Goal: Information Seeking & Learning: Learn about a topic

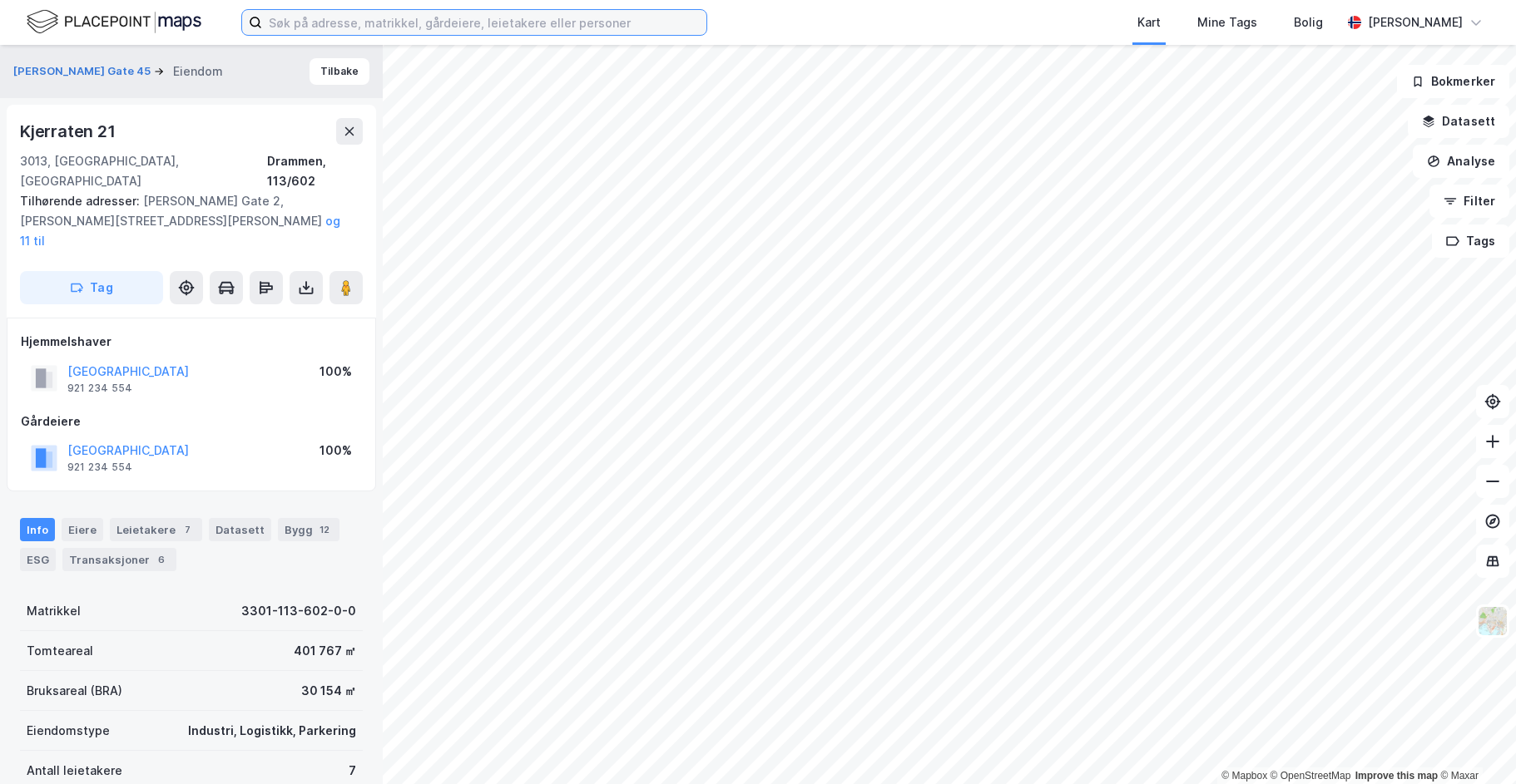
click at [340, 31] on input at bounding box center [484, 22] width 444 height 25
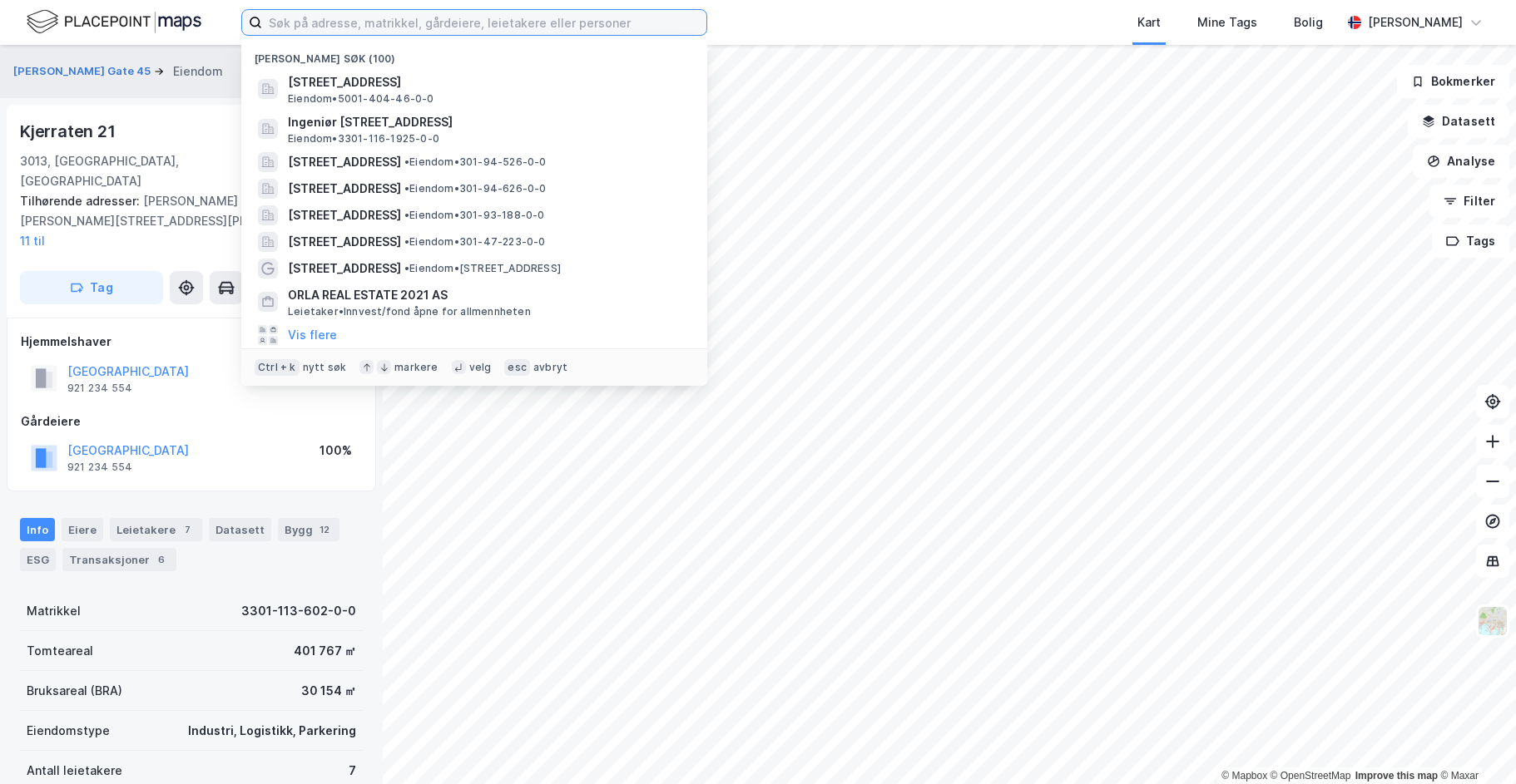
paste input "[STREET_ADDRESS]"
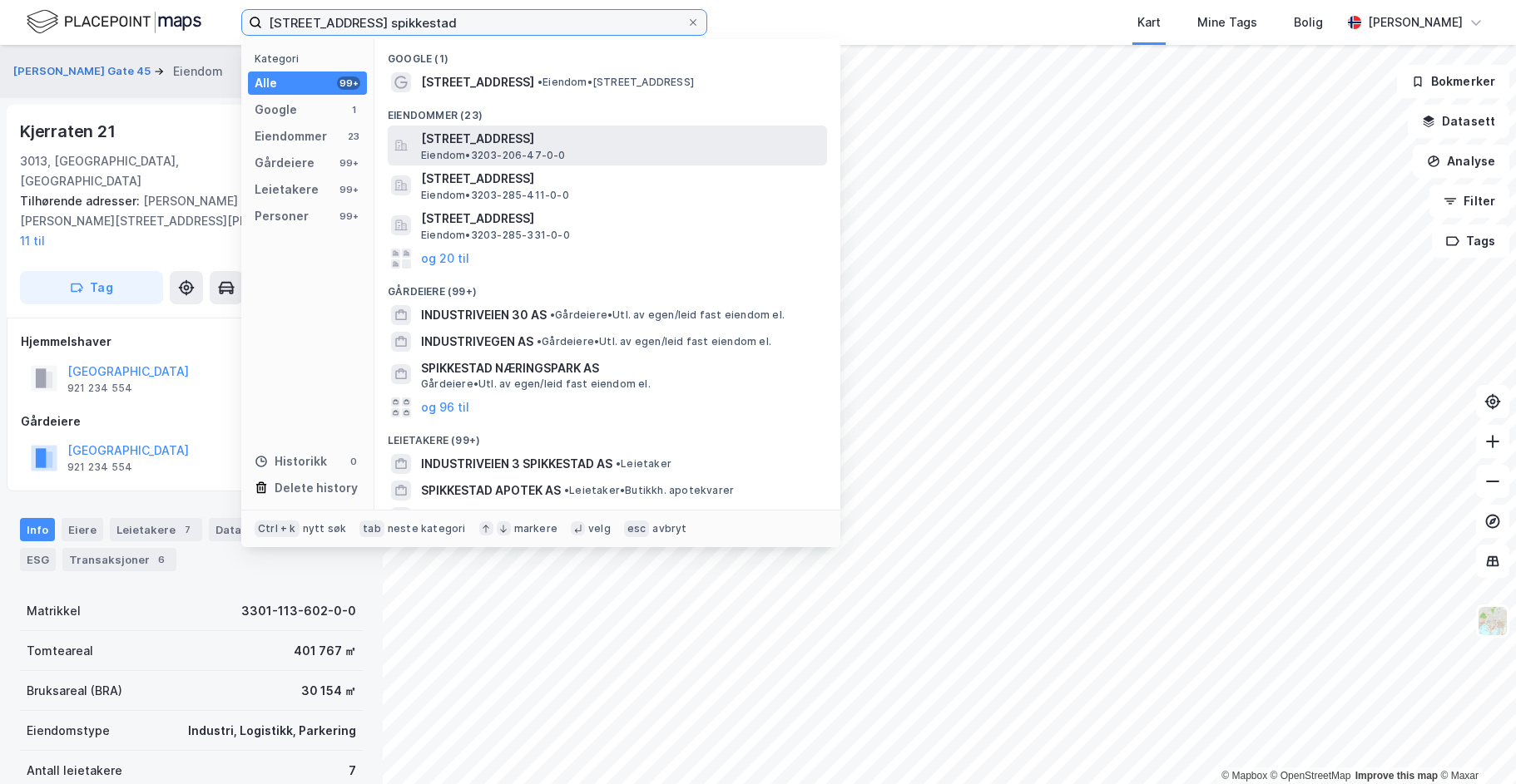
type input "[STREET_ADDRESS] spikkestad"
click at [656, 149] on div "[STREET_ADDRESS] Eiendom • 3203-206-47-0-0" at bounding box center [622, 145] width 402 height 33
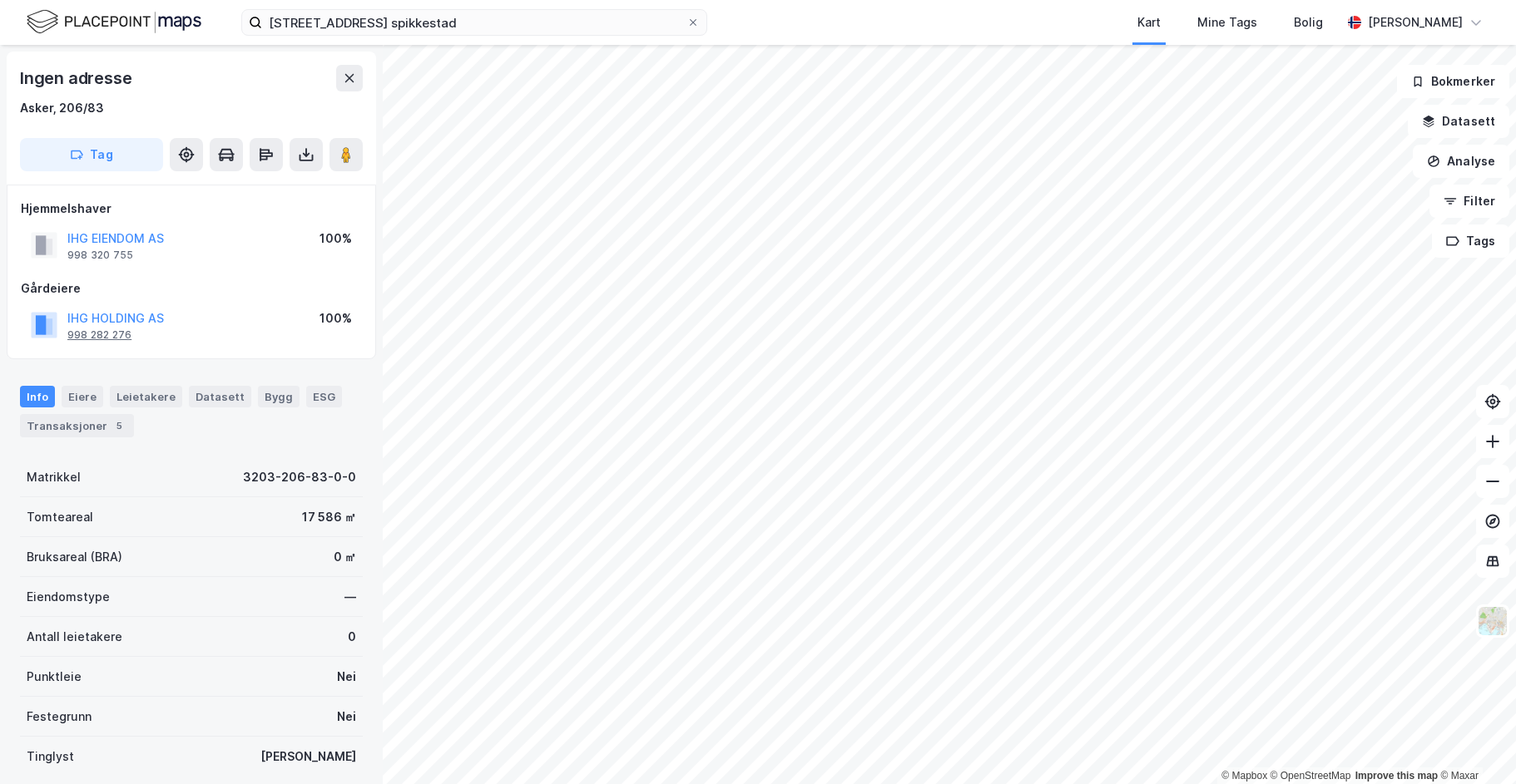
click at [93, 332] on div "998 282 276" at bounding box center [99, 335] width 64 height 14
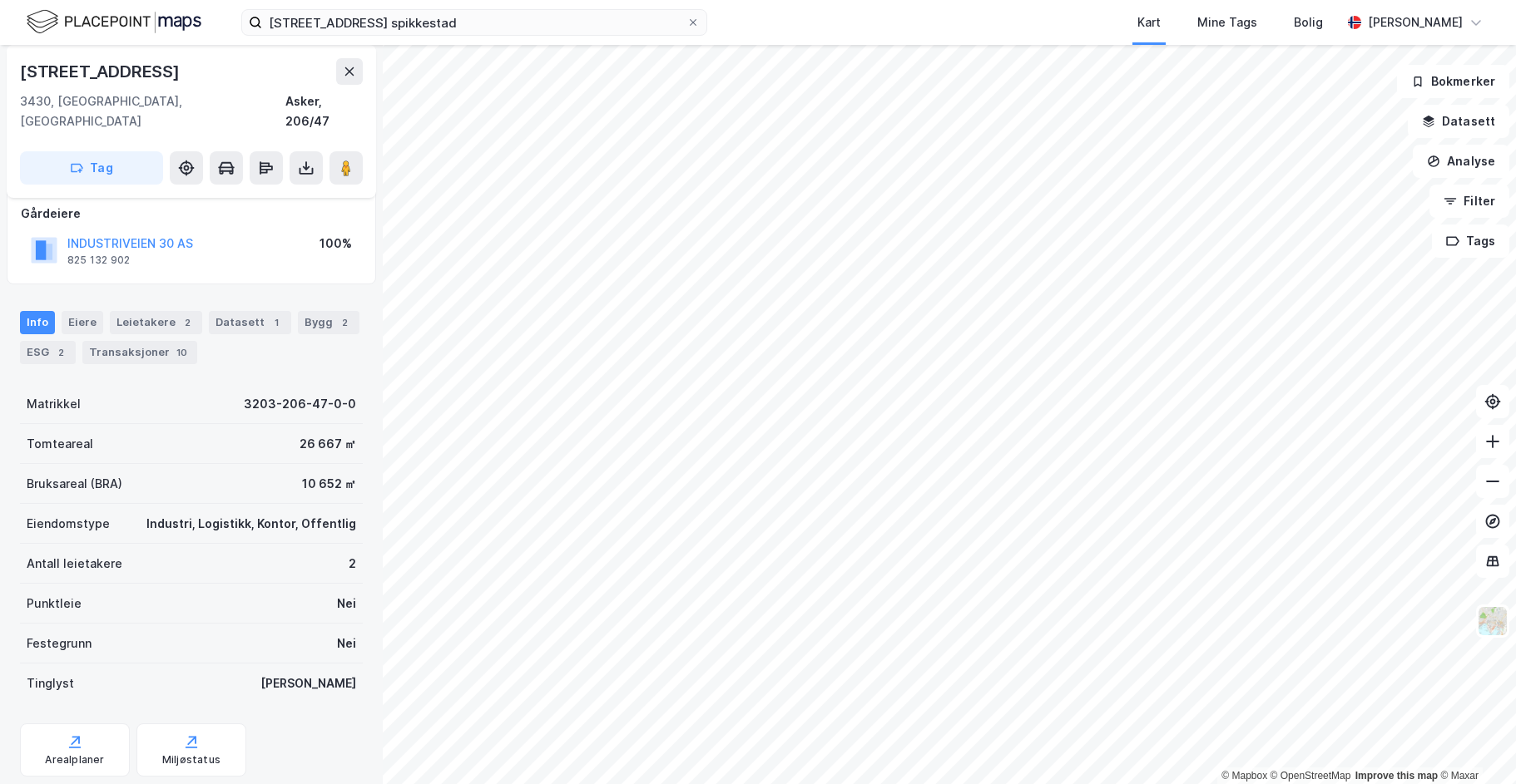
scroll to position [122, 0]
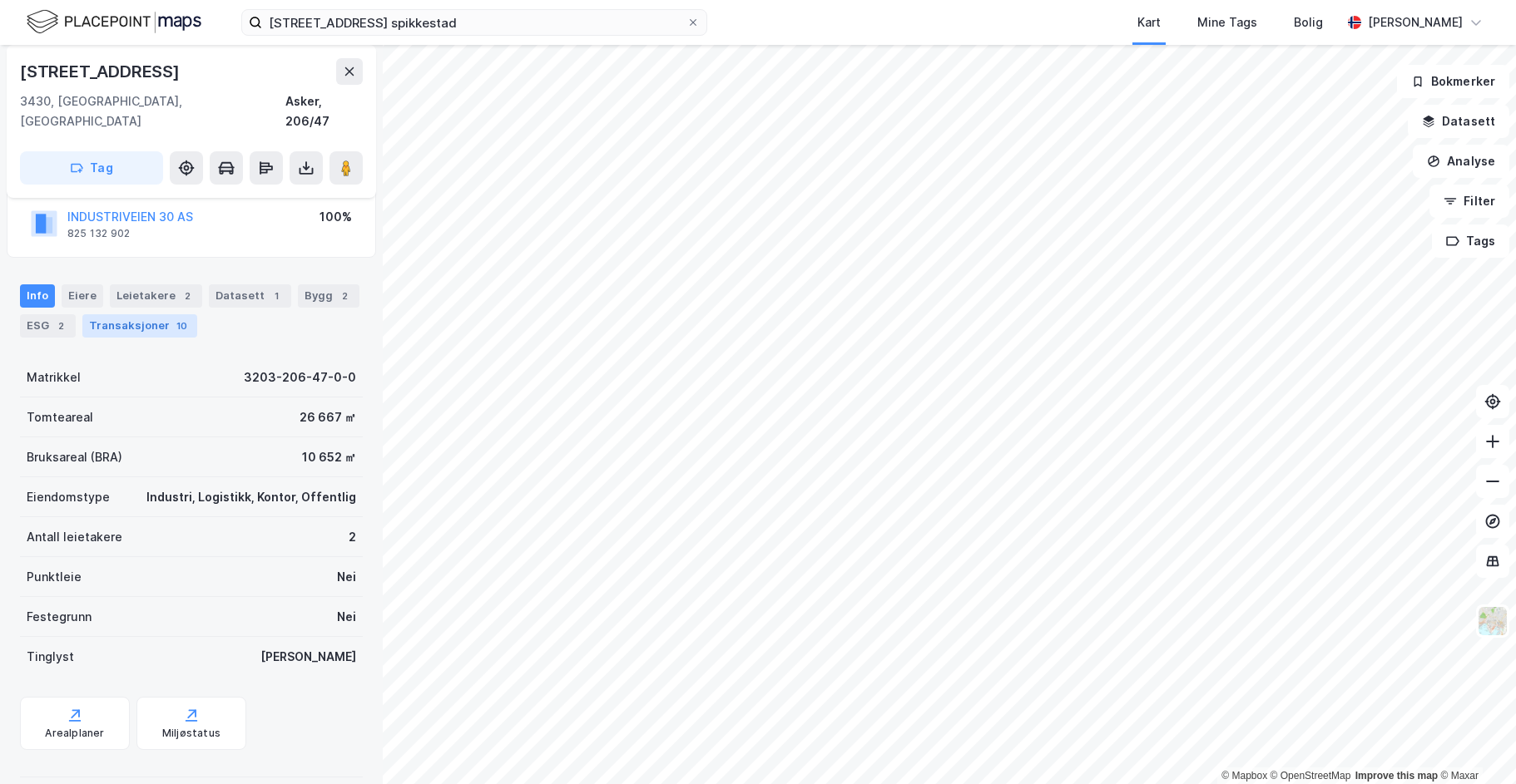
click at [125, 315] on div "Transaksjoner 10" at bounding box center [140, 326] width 115 height 23
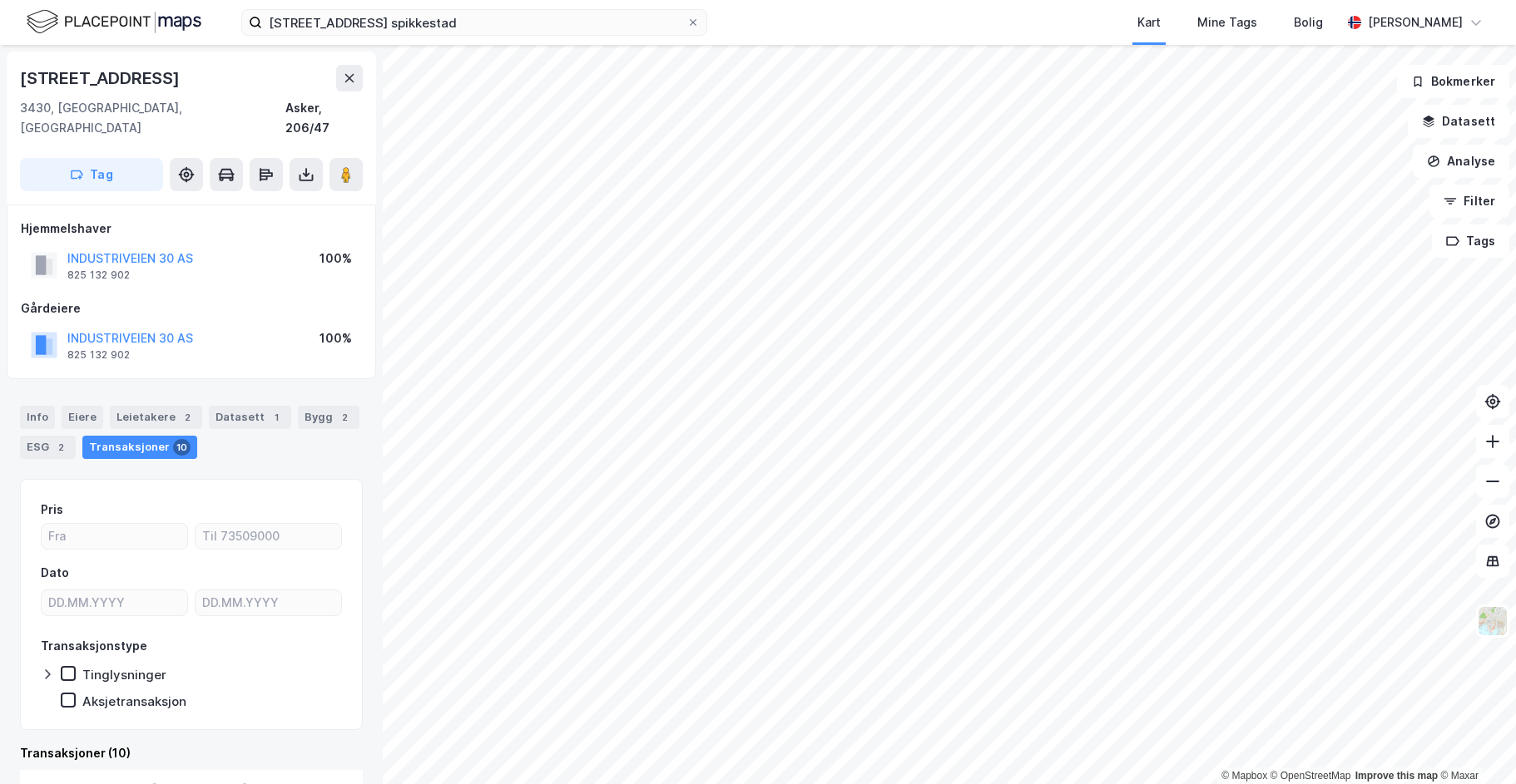
click at [664, 783] on html "Industriveien 30 spikkestad Kart Mine Tags Bolig [PERSON_NAME] © Mapbox © OpenS…" at bounding box center [758, 392] width 1516 height 784
